Goal: Navigation & Orientation: Find specific page/section

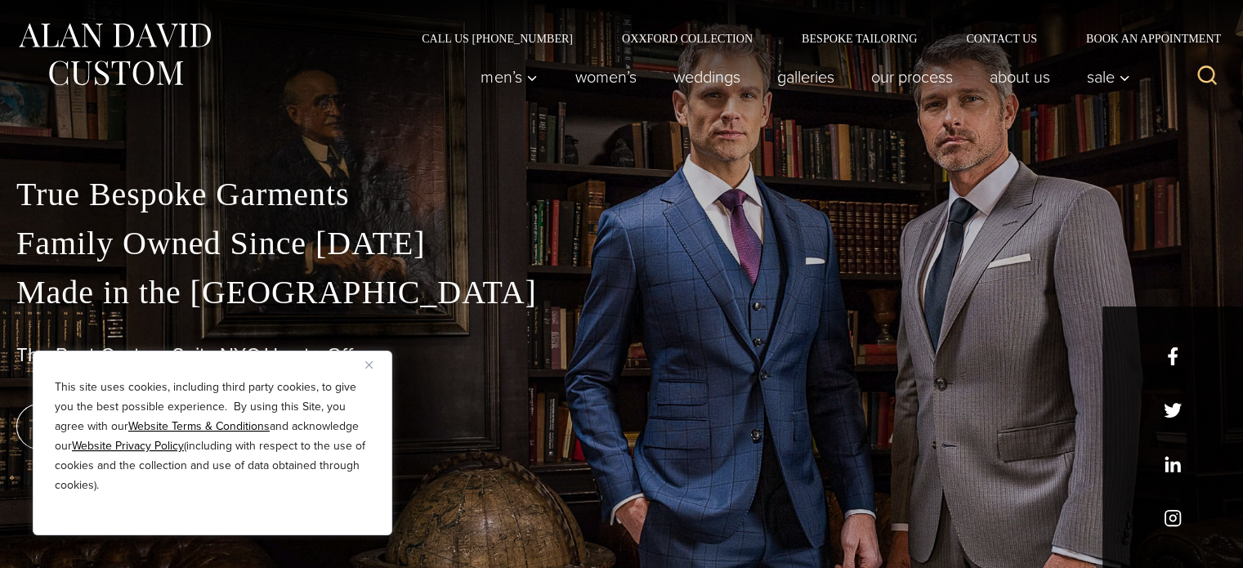
drag, startPoint x: 367, startPoint y: 364, endPoint x: 399, endPoint y: 349, distance: 35.1
click at [367, 364] on img "Close" at bounding box center [368, 364] width 7 height 7
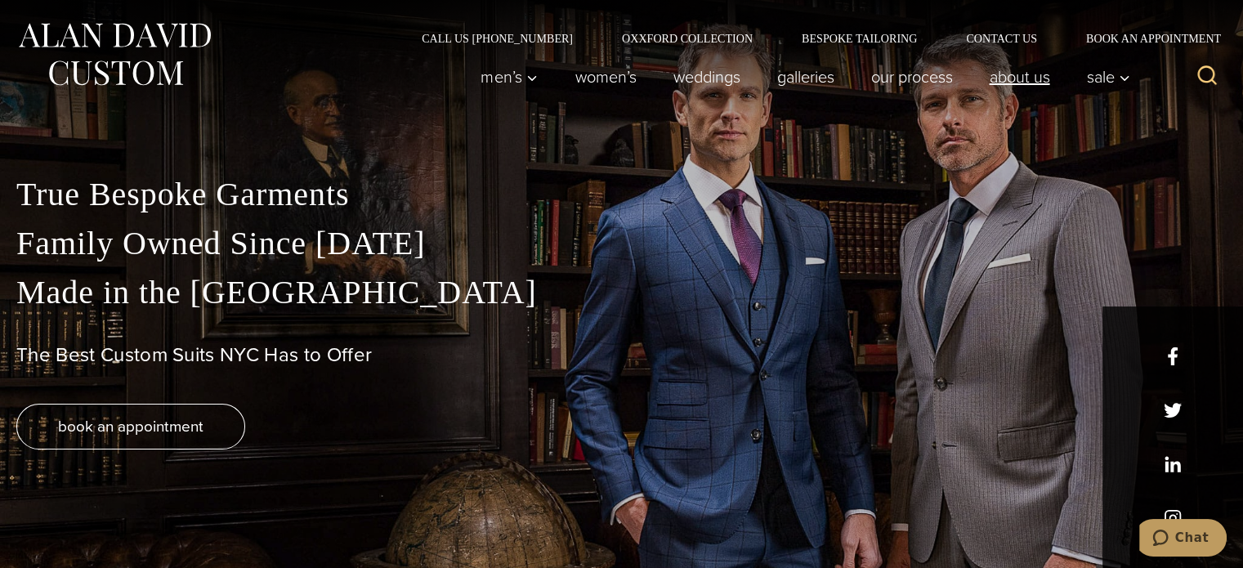
click at [1022, 81] on link "About Us" at bounding box center [1019, 76] width 97 height 33
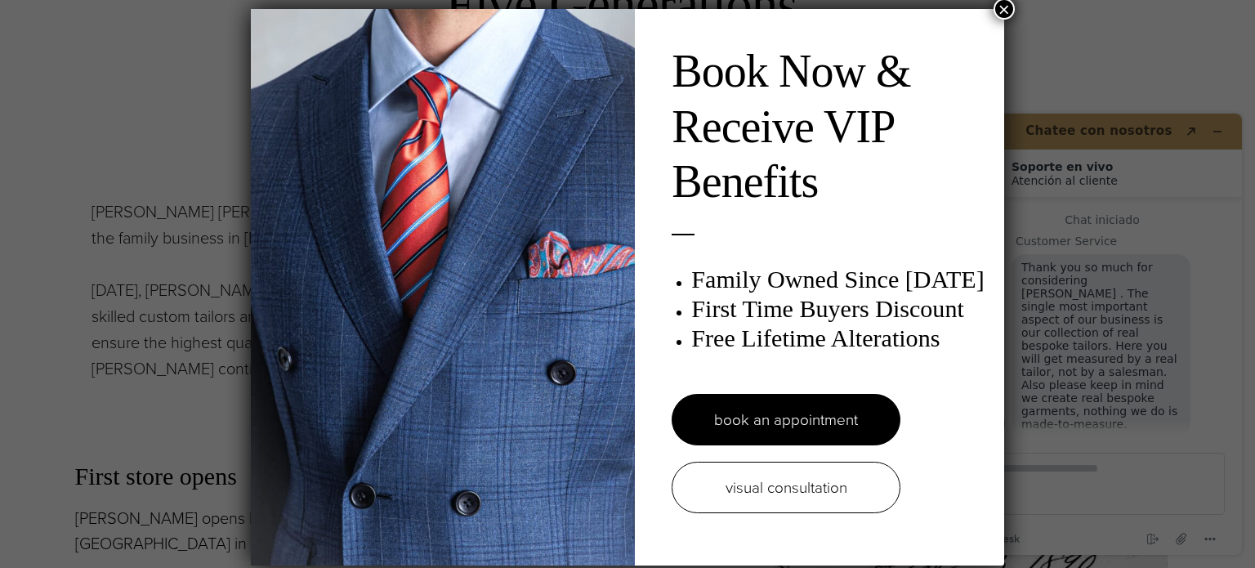
click at [1006, 7] on button "×" at bounding box center [1003, 8] width 21 height 21
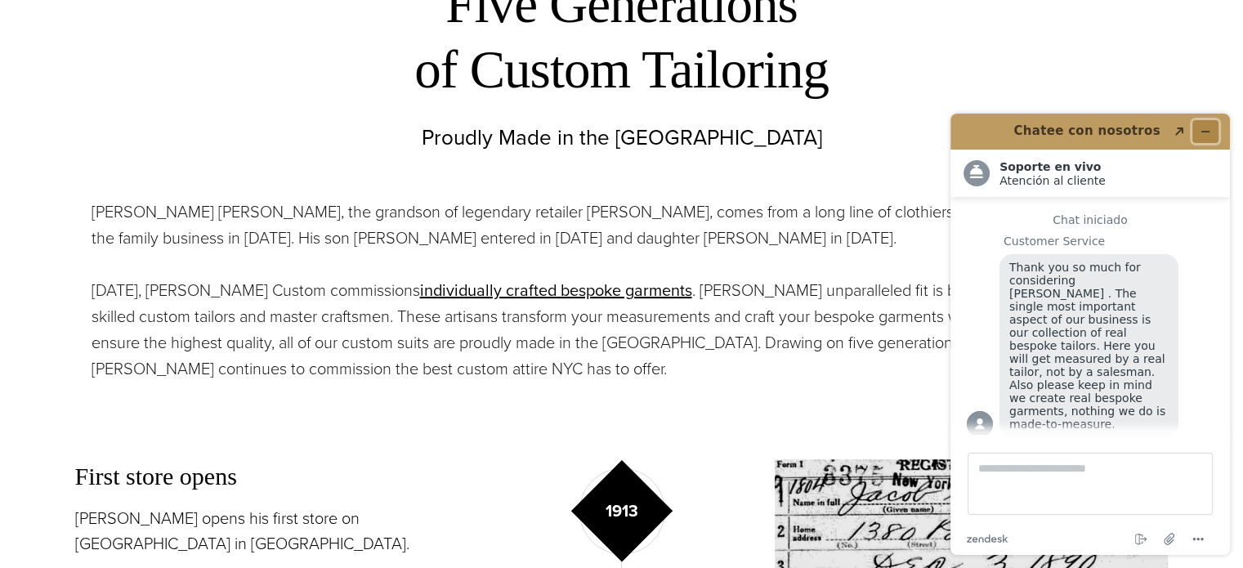
click at [1210, 129] on button "Minimizar widget" at bounding box center [1205, 131] width 26 height 23
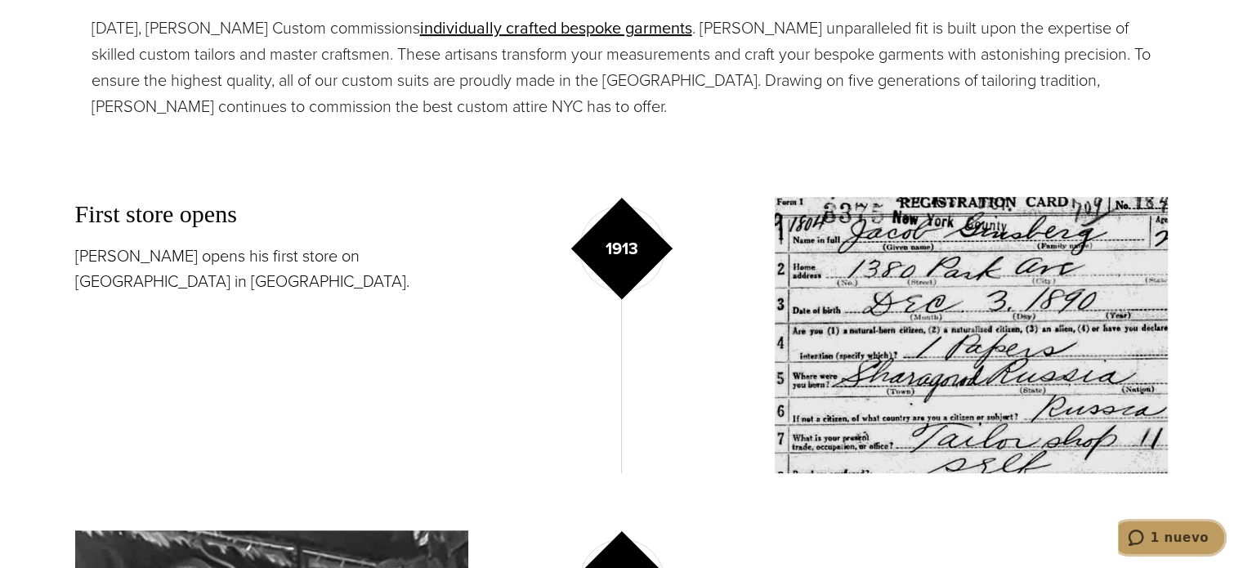
scroll to position [899, 0]
